Goal: Use online tool/utility: Utilize a website feature to perform a specific function

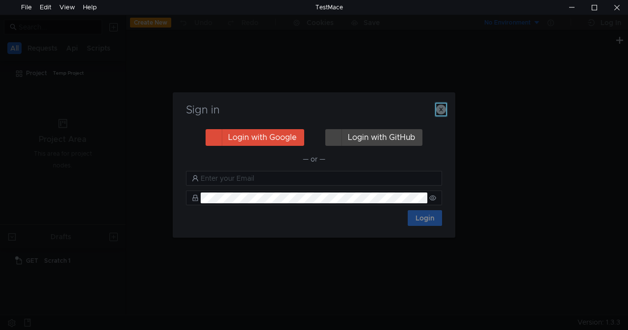
click at [443, 110] on icon "button" at bounding box center [441, 110] width 10 height 10
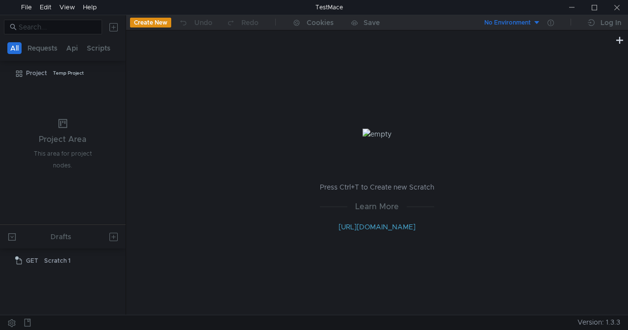
click at [537, 20] on button "No Environment" at bounding box center [507, 23] width 68 height 16
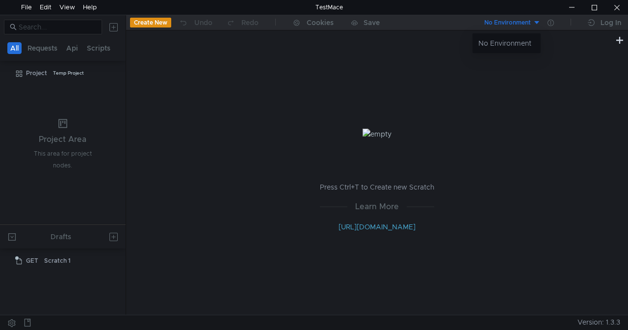
click at [580, 145] on div at bounding box center [314, 165] width 628 height 330
click at [153, 22] on button "Create New" at bounding box center [150, 23] width 41 height 10
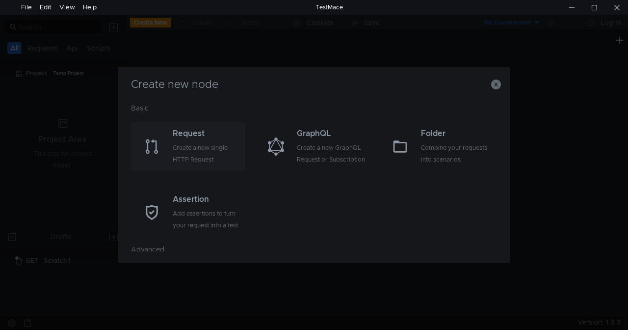
click at [198, 145] on div "Create a new single HTTP Request" at bounding box center [208, 154] width 70 height 24
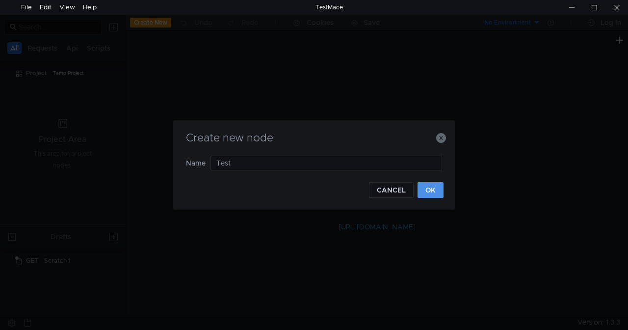
type input "Test"
click at [425, 186] on button "OK" at bounding box center [431, 190] width 26 height 16
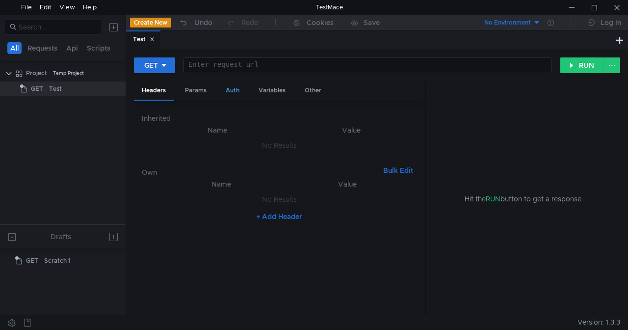
click at [234, 90] on div "Auth" at bounding box center [232, 90] width 29 height 18
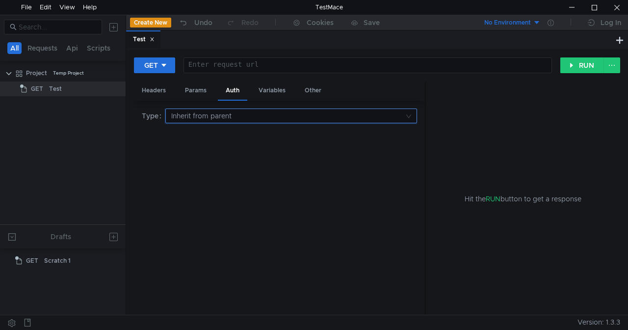
click at [241, 116] on input at bounding box center [287, 116] width 233 height 14
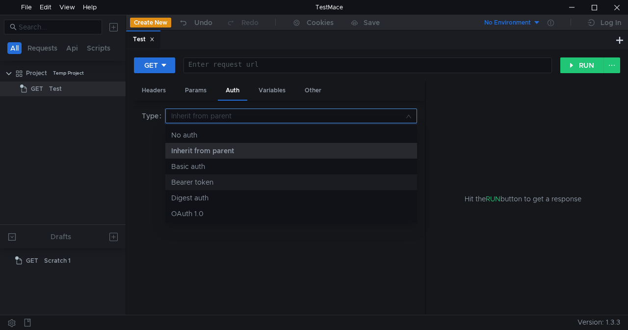
click at [216, 184] on div "Bearer token" at bounding box center [291, 182] width 240 height 11
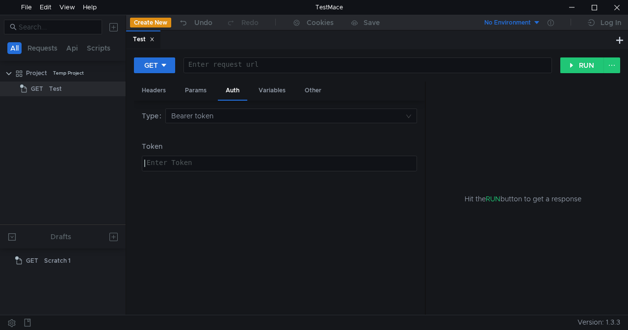
click at [204, 164] on div at bounding box center [279, 170] width 274 height 22
click at [310, 93] on div "Other" at bounding box center [313, 90] width 32 height 18
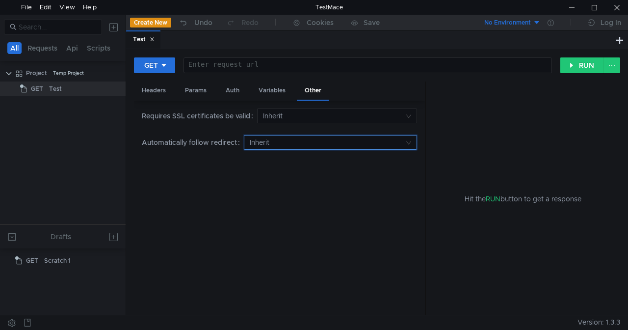
click at [352, 143] on input at bounding box center [327, 142] width 155 height 14
click at [352, 143] on div at bounding box center [314, 165] width 628 height 330
click at [157, 91] on div "Headers" at bounding box center [154, 90] width 40 height 18
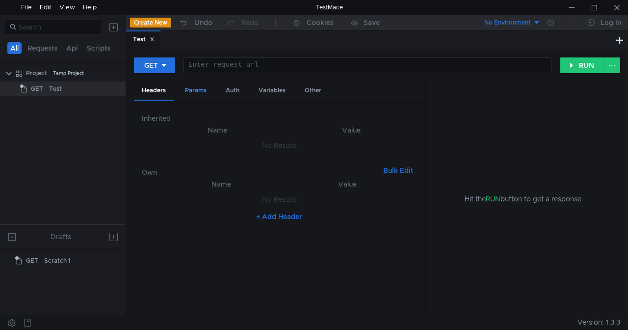
click at [204, 95] on div "Params" at bounding box center [195, 90] width 37 height 18
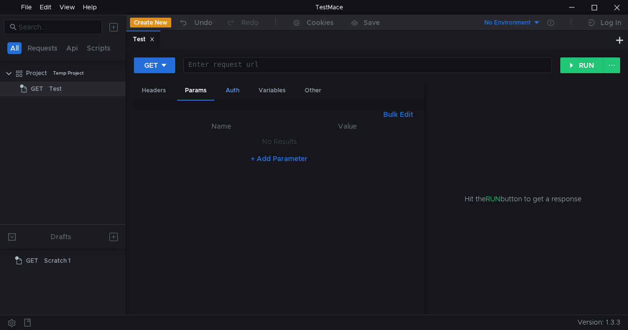
click at [233, 93] on div "Auth" at bounding box center [232, 90] width 29 height 18
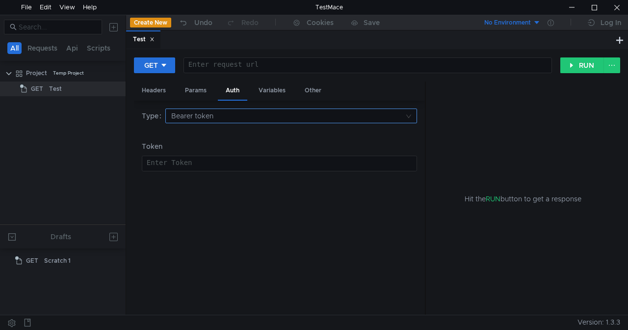
click at [253, 117] on input at bounding box center [287, 116] width 233 height 14
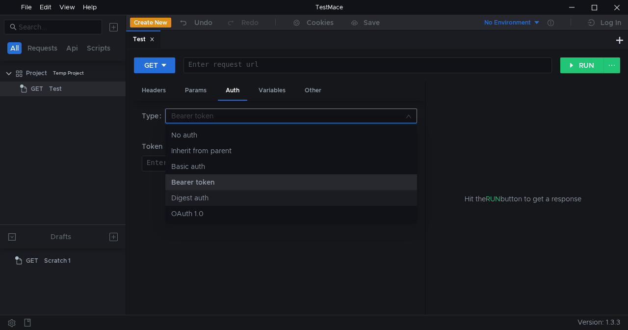
click at [281, 263] on div at bounding box center [314, 165] width 628 height 330
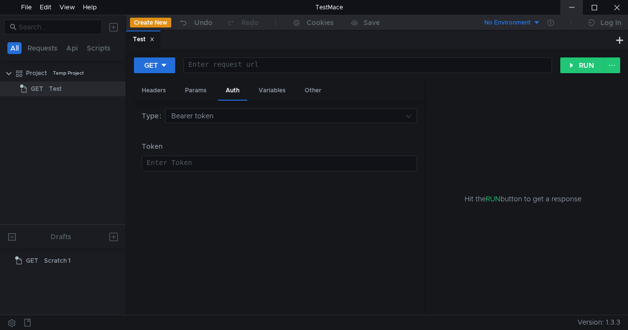
click at [575, 7] on div at bounding box center [571, 7] width 23 height 15
